Goal: Transaction & Acquisition: Purchase product/service

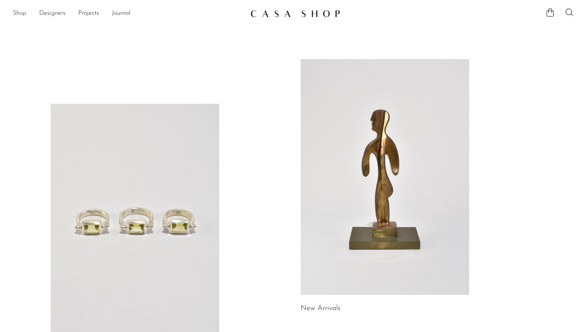
click at [19, 14] on link "Shop" at bounding box center [20, 13] width 14 height 10
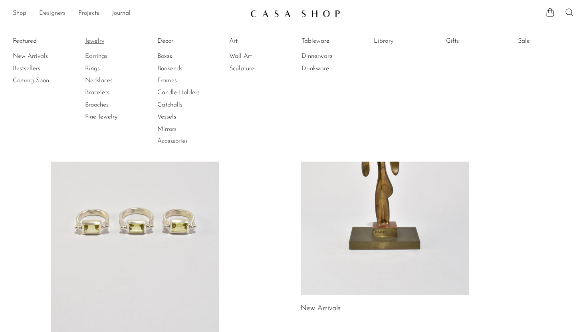
click at [90, 40] on link "Jewelry" at bounding box center [115, 41] width 60 height 9
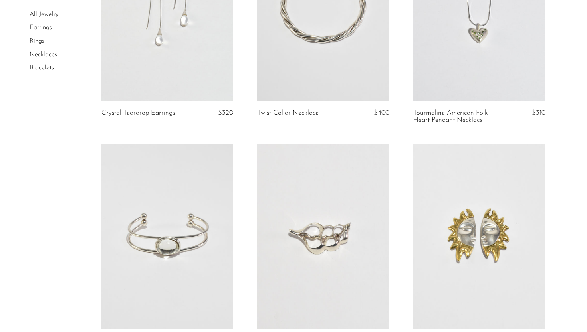
scroll to position [2119, 0]
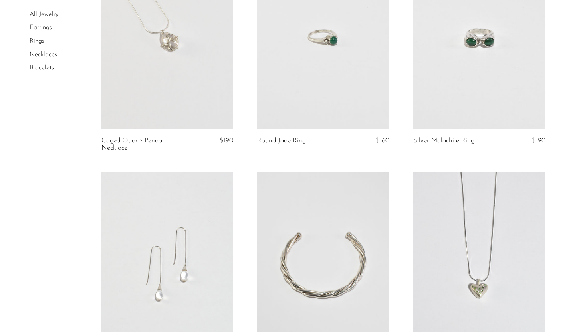
click at [47, 28] on link "Earrings" at bounding box center [41, 28] width 22 height 6
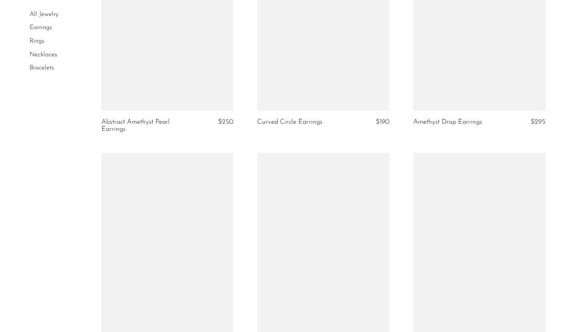
scroll to position [2486, 0]
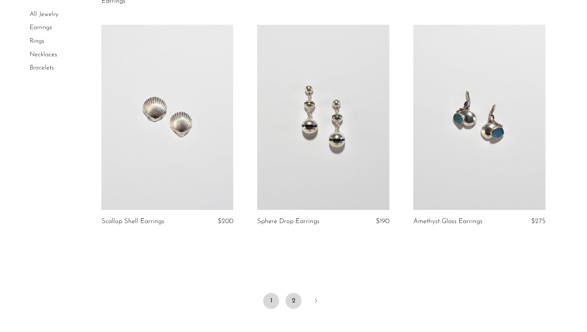
click at [289, 299] on link "2" at bounding box center [293, 301] width 16 height 16
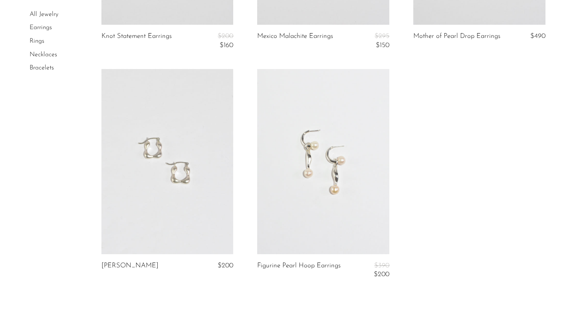
scroll to position [1830, 0]
